Goal: Information Seeking & Learning: Find specific fact

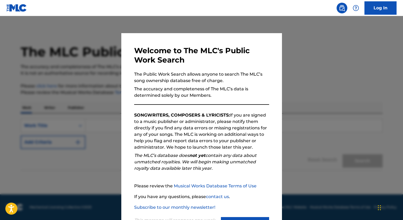
scroll to position [25, 0]
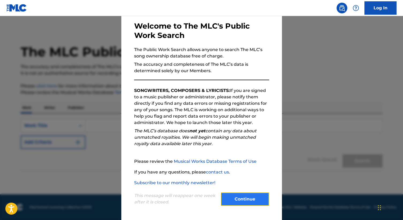
click at [248, 202] on button "Continue" at bounding box center [245, 199] width 48 height 13
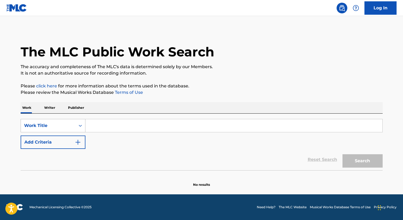
click at [59, 122] on div "Work Title" at bounding box center [48, 126] width 55 height 10
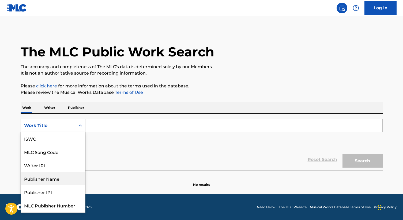
scroll to position [0, 0]
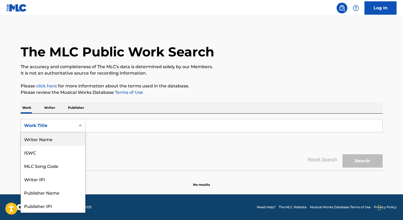
click at [58, 143] on div "Writer Name" at bounding box center [53, 139] width 64 height 13
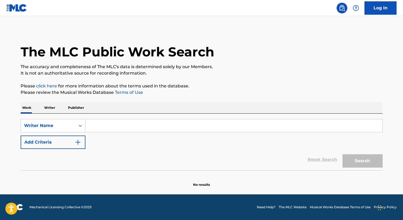
click at [106, 120] on input "Search Form" at bounding box center [233, 125] width 297 height 13
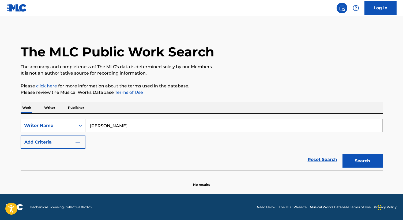
type input "[PERSON_NAME]"
click at [343, 155] on button "Search" at bounding box center [363, 161] width 40 height 13
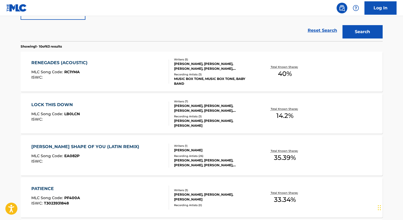
scroll to position [132, 0]
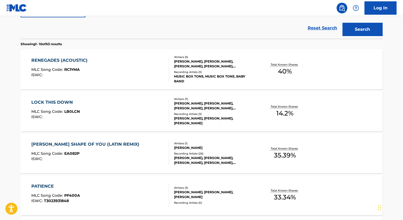
click at [50, 143] on div "[PERSON_NAME] SHAPE OF YOU (LATIN REMIX)" at bounding box center [86, 144] width 111 height 6
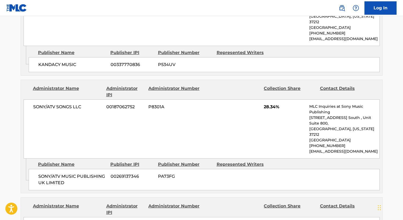
scroll to position [431, 0]
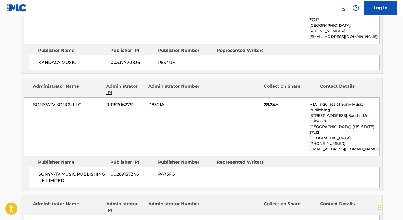
scroll to position [146, 0]
